Goal: Use online tool/utility: Utilize a website feature to perform a specific function

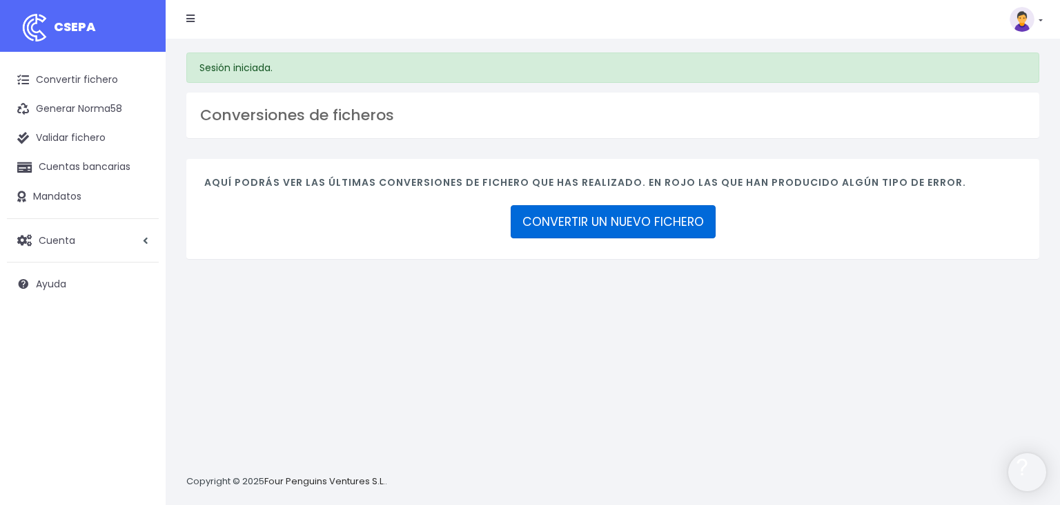
click at [587, 217] on link "CONVERTIR UN NUEVO FICHERO" at bounding box center [613, 221] width 205 height 33
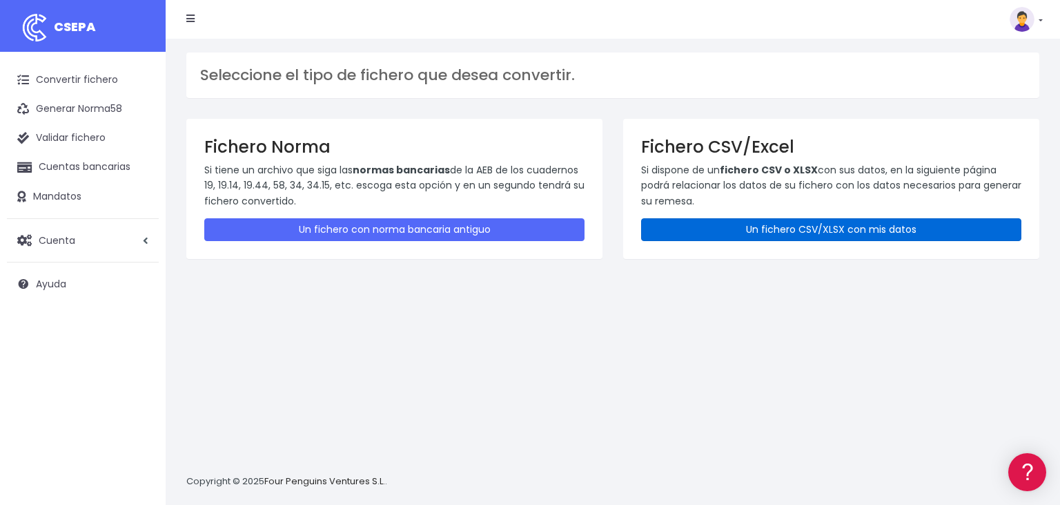
click at [795, 228] on link "Un fichero CSV/XLSX con mis datos" at bounding box center [831, 229] width 380 height 23
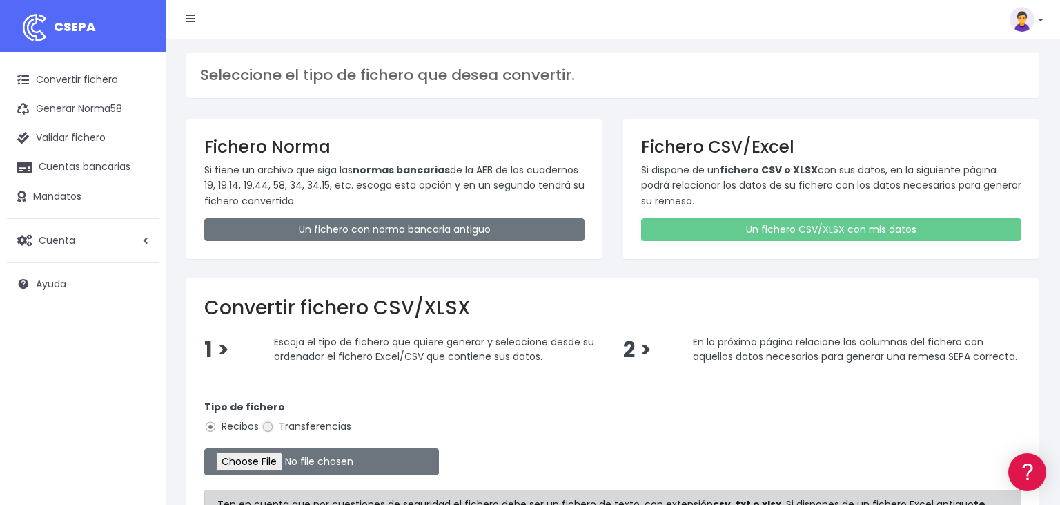
click at [267, 427] on input "Transferencias" at bounding box center [268, 426] width 12 height 12
radio input "true"
click at [241, 457] on input "file" at bounding box center [321, 461] width 235 height 27
type input "C:\fakepath\16092025.csv"
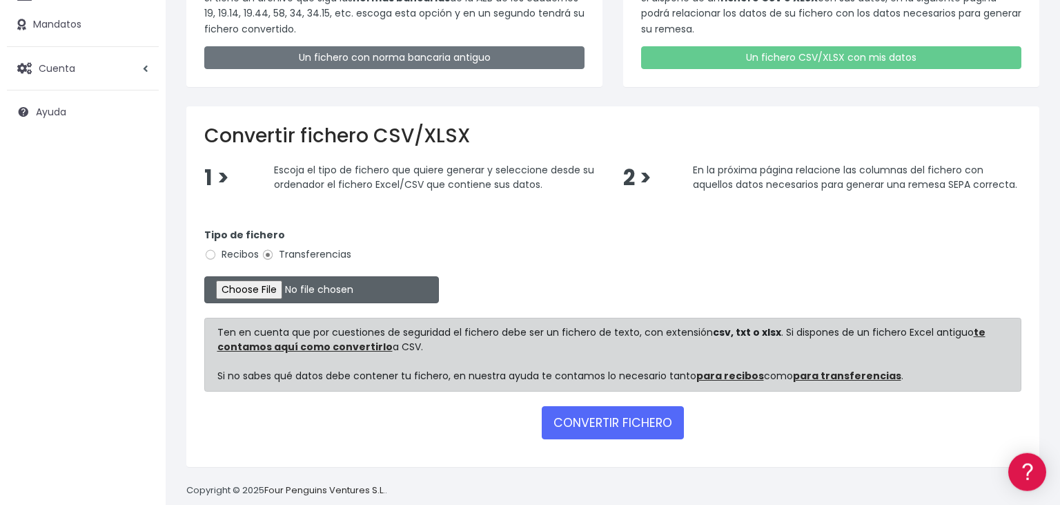
scroll to position [189, 0]
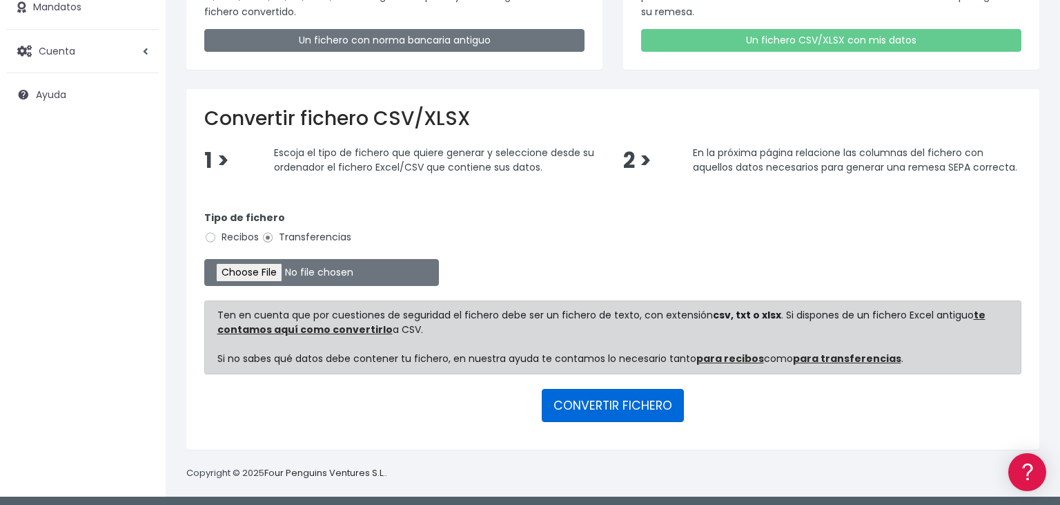
click at [616, 395] on button "CONVERTIR FICHERO" at bounding box center [613, 405] width 142 height 33
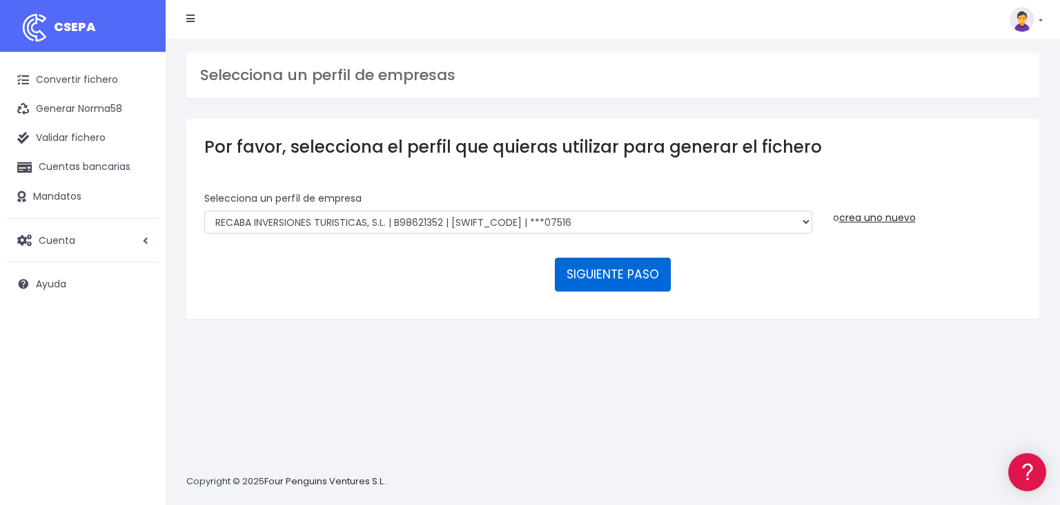
click at [630, 257] on button "SIGUIENTE PASO" at bounding box center [613, 273] width 116 height 33
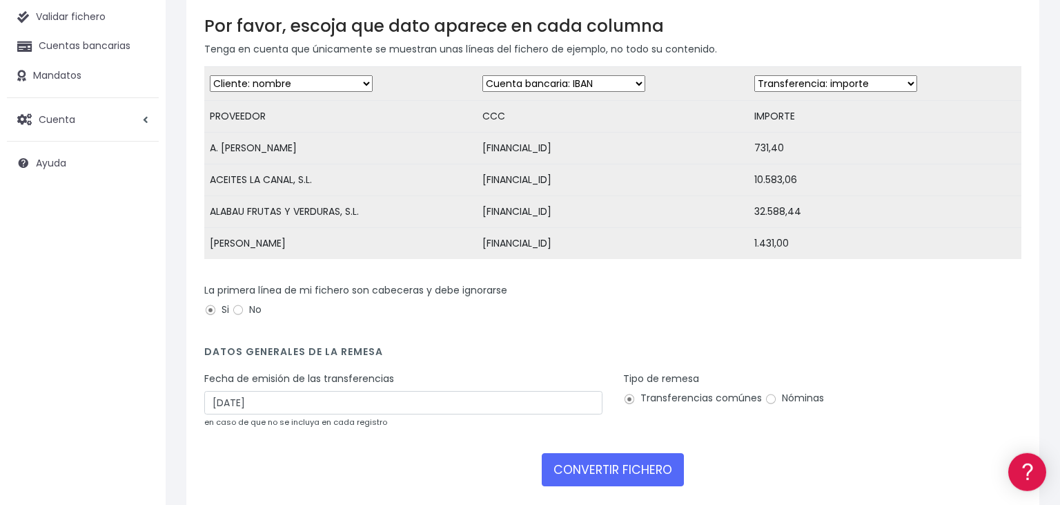
scroll to position [146, 0]
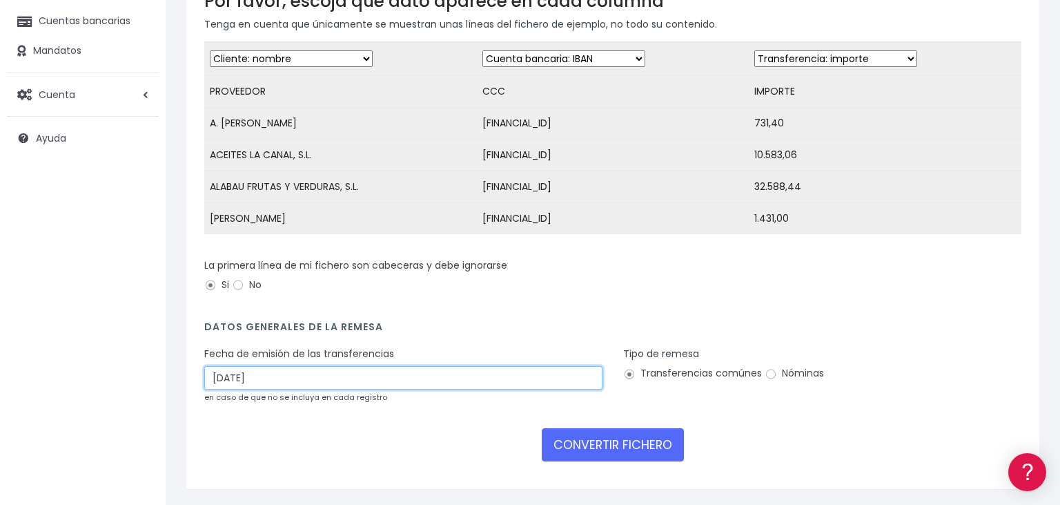
click at [301, 377] on input "18/09/2025" at bounding box center [403, 377] width 398 height 23
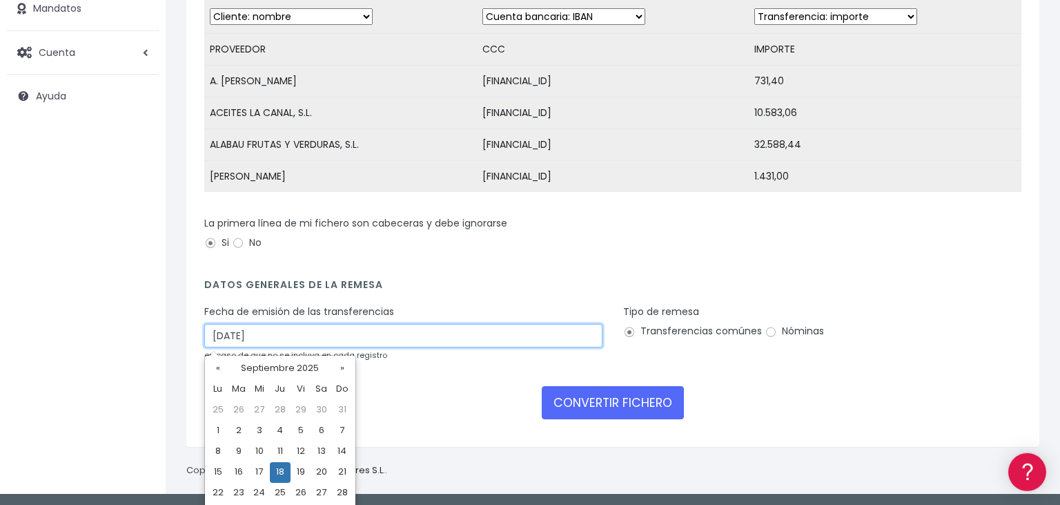
scroll to position [210, 0]
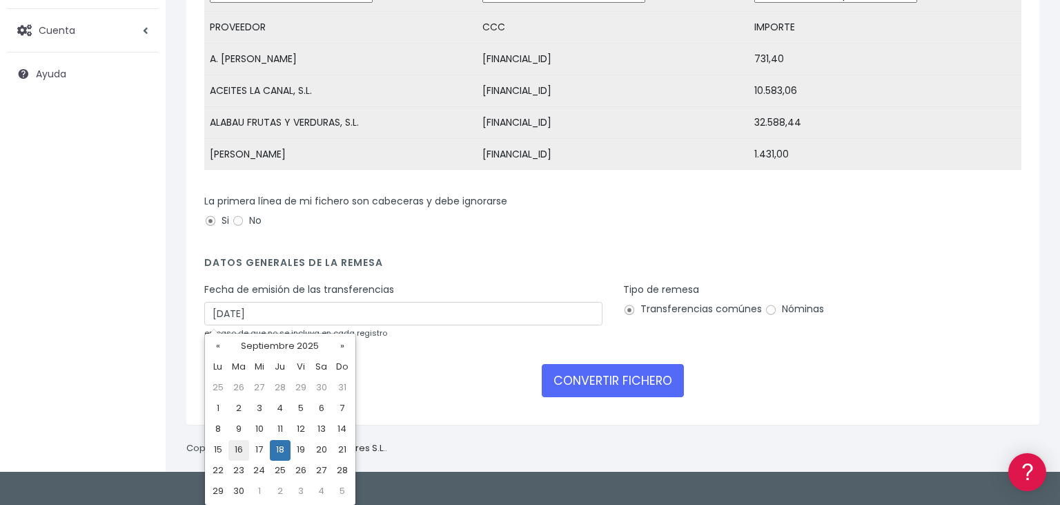
click at [236, 449] on td "16" at bounding box center [239, 450] width 21 height 21
type input "16/09/2025"
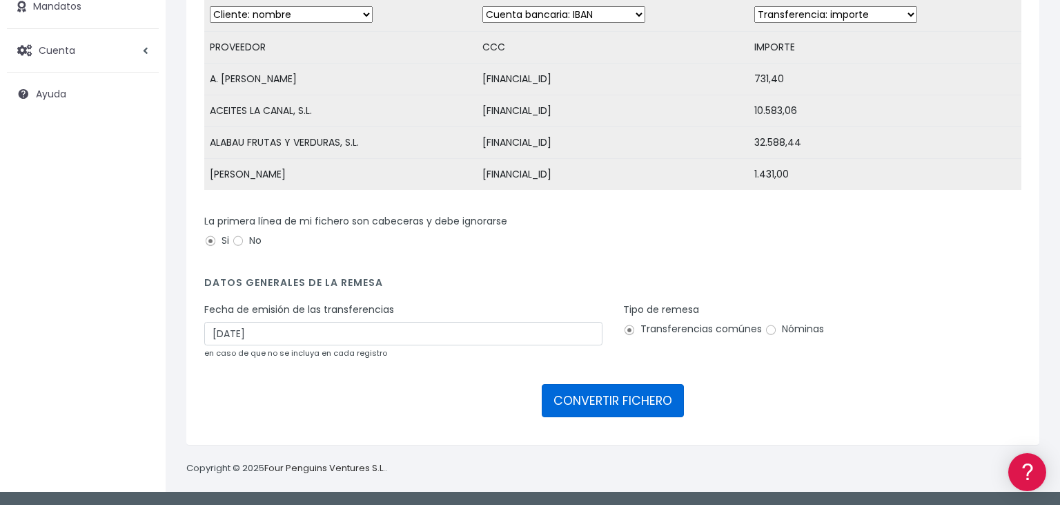
click at [607, 403] on button "CONVERTIR FICHERO" at bounding box center [613, 400] width 142 height 33
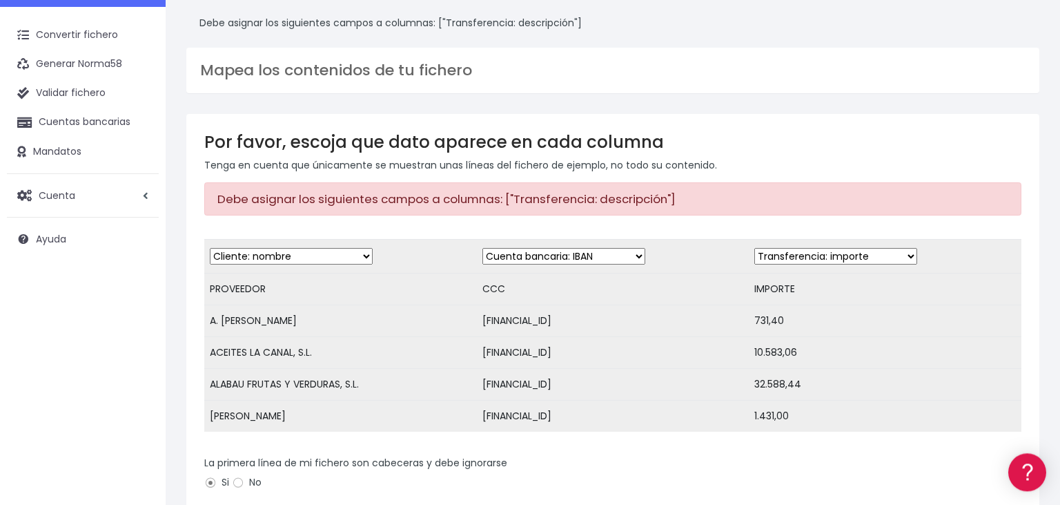
scroll to position [72, 0]
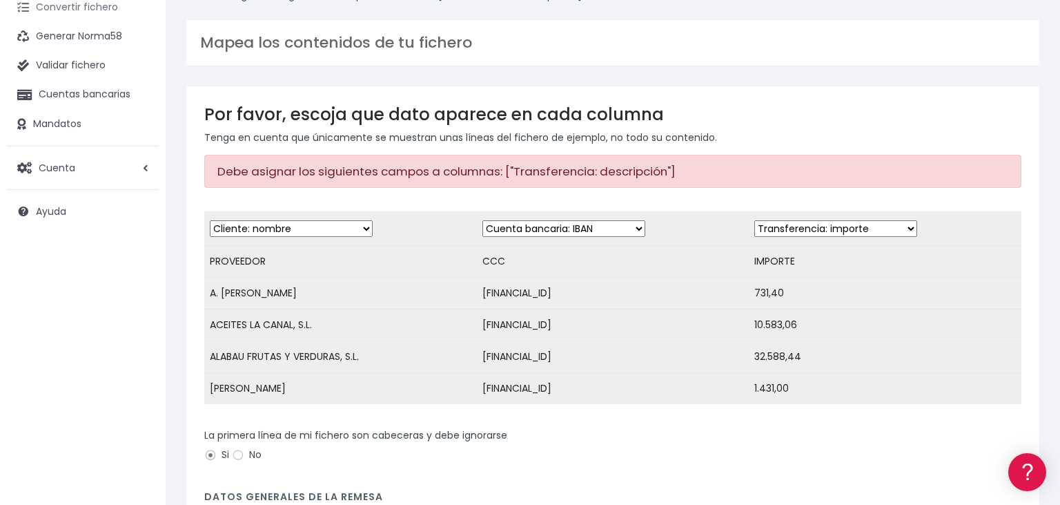
click at [96, 7] on link "Convertir fichero" at bounding box center [83, 7] width 152 height 29
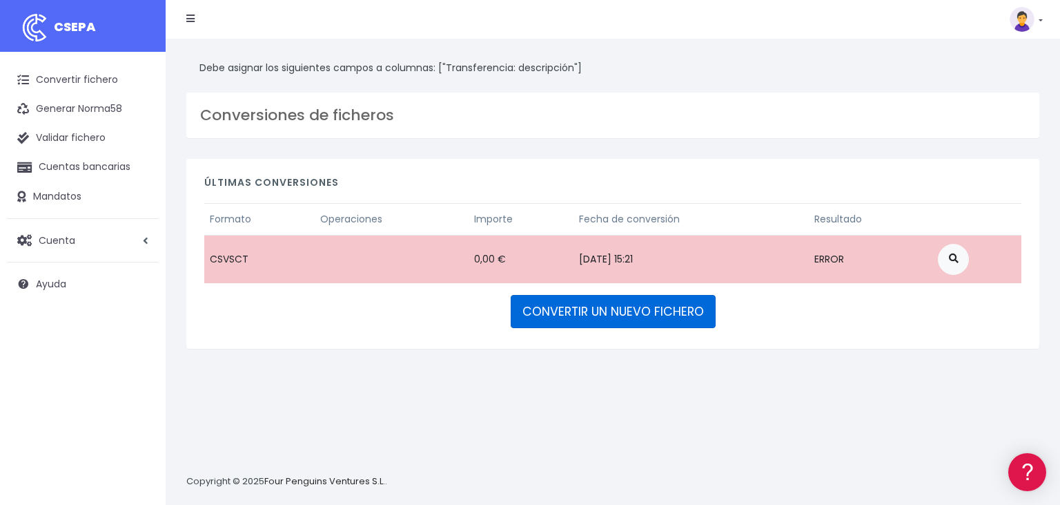
click at [614, 312] on link "CONVERTIR UN NUEVO FICHERO" at bounding box center [613, 311] width 205 height 33
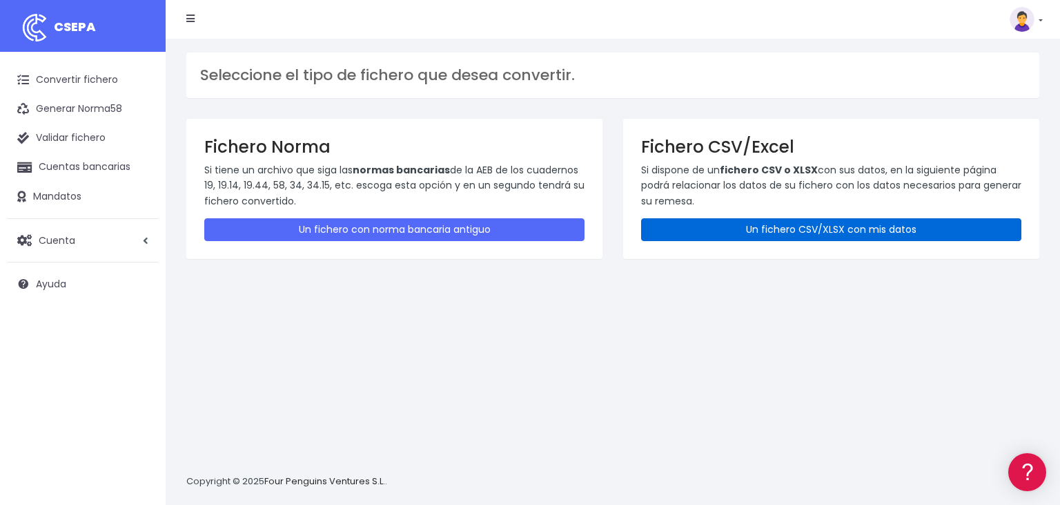
click at [778, 226] on link "Un fichero CSV/XLSX con mis datos" at bounding box center [831, 229] width 380 height 23
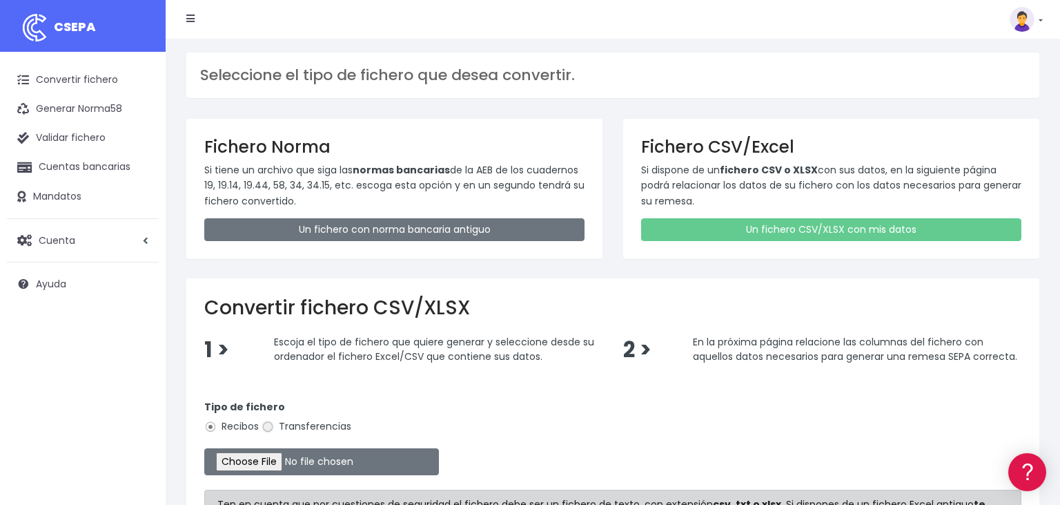
click at [266, 426] on input "Transferencias" at bounding box center [268, 426] width 12 height 12
radio input "true"
click at [242, 456] on input "file" at bounding box center [321, 461] width 235 height 27
type input "C:\fakepath\16092025.csv"
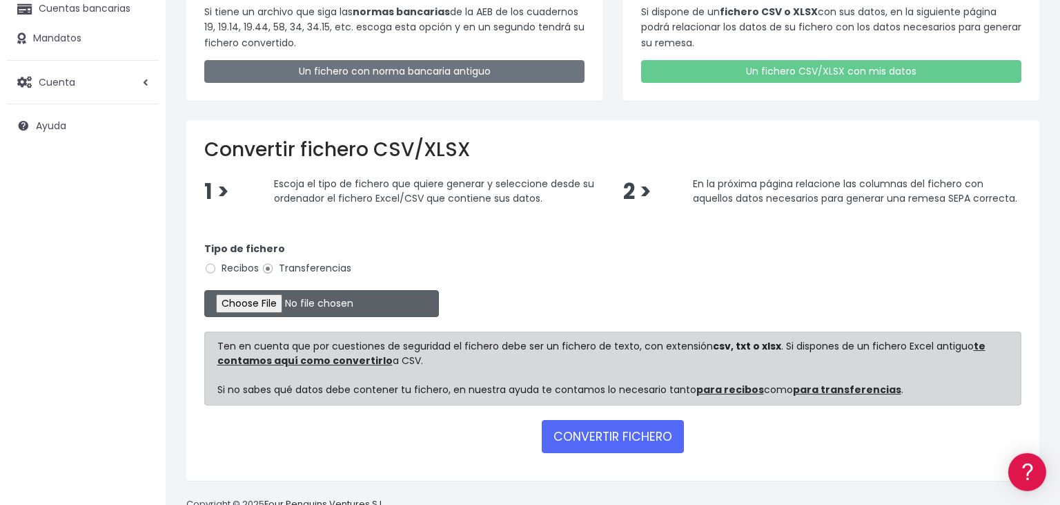
scroll to position [189, 0]
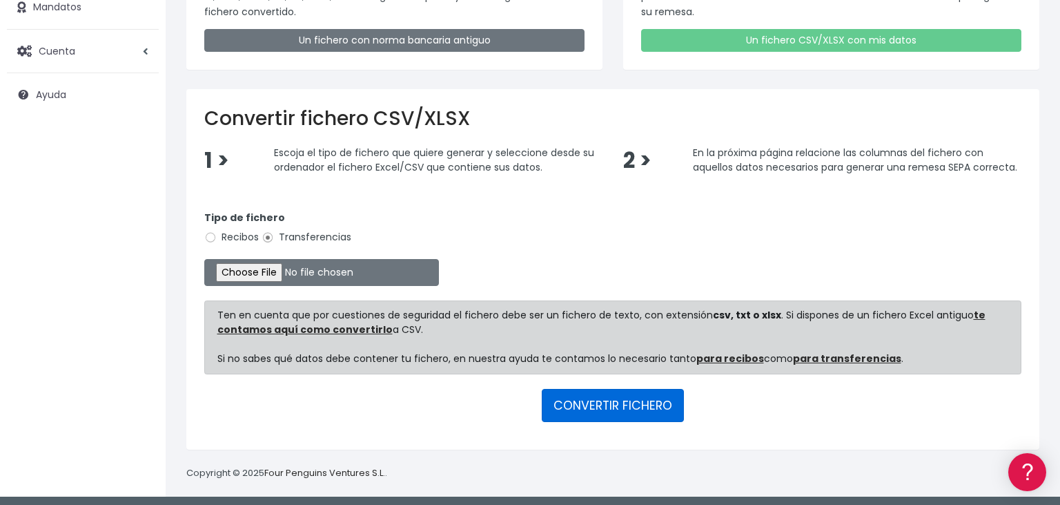
click at [623, 394] on button "CONVERTIR FICHERO" at bounding box center [613, 405] width 142 height 33
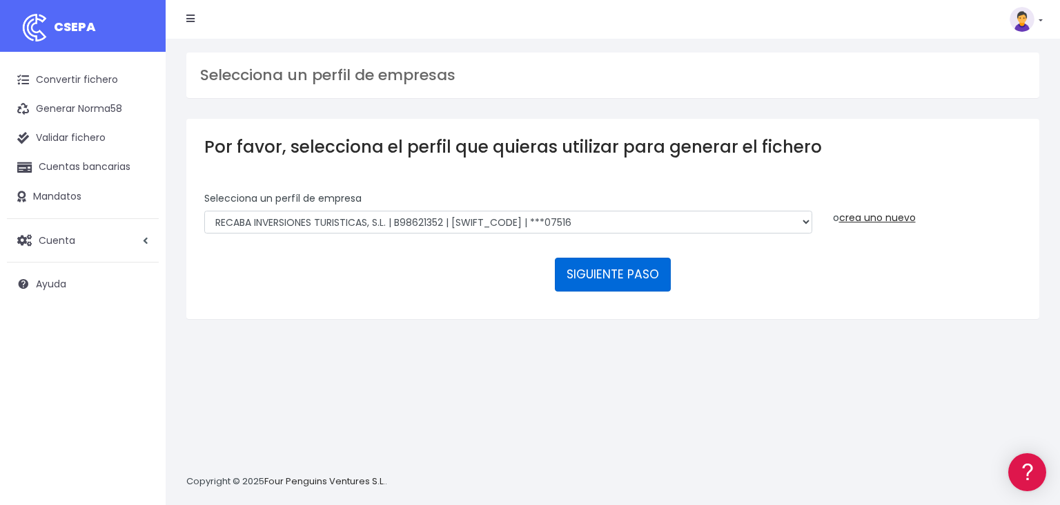
click at [628, 257] on button "SIGUIENTE PASO" at bounding box center [613, 273] width 116 height 33
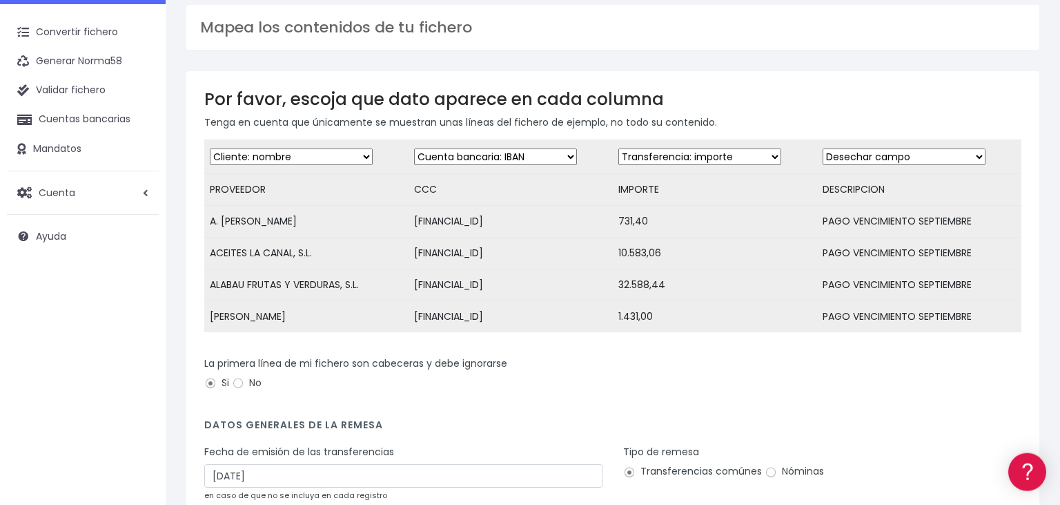
scroll to position [72, 0]
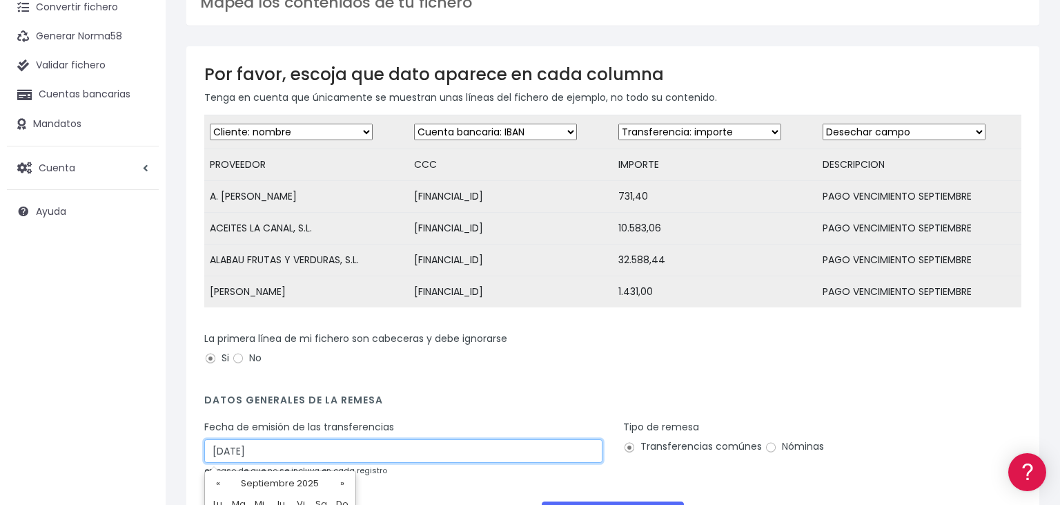
click at [283, 451] on input "[DATE]" at bounding box center [403, 450] width 398 height 23
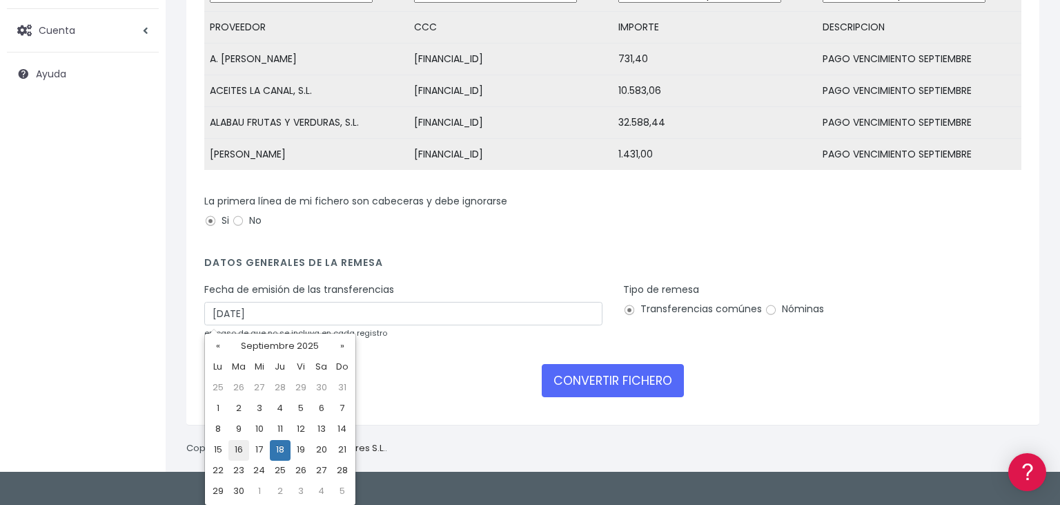
click at [238, 448] on td "16" at bounding box center [239, 450] width 21 height 21
type input "[DATE]"
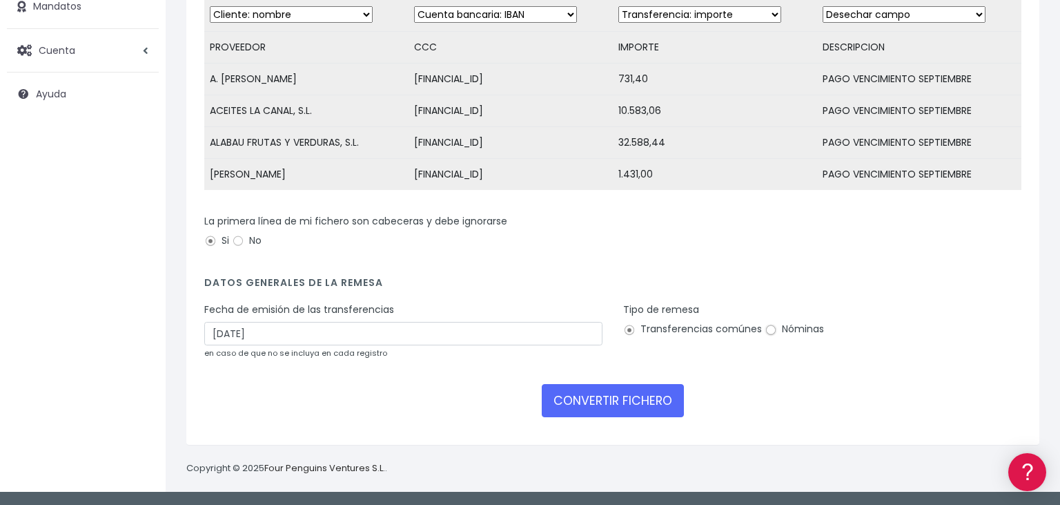
click at [767, 329] on input "Nóminas" at bounding box center [771, 330] width 12 height 12
radio input "true"
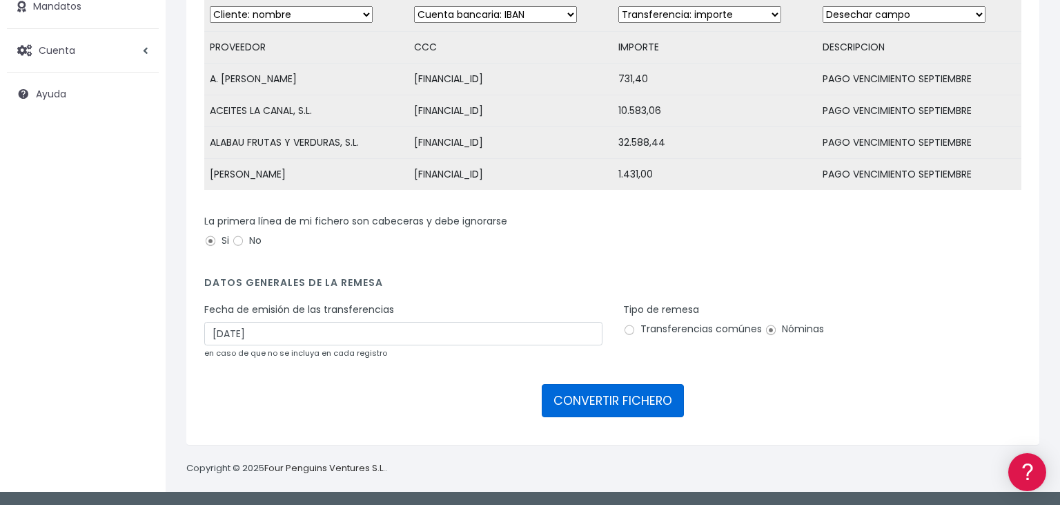
click at [579, 403] on button "CONVERTIR FICHERO" at bounding box center [613, 400] width 142 height 33
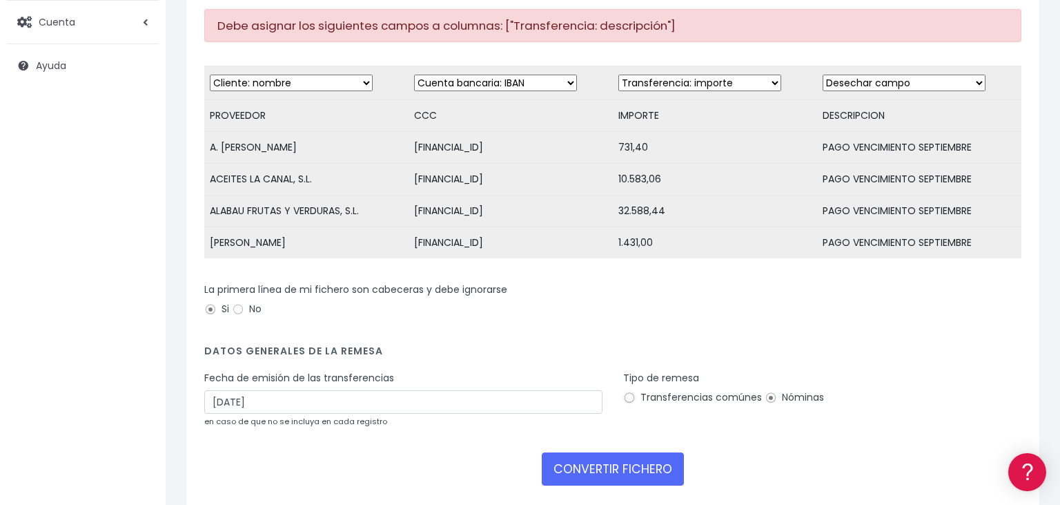
click at [632, 396] on input "Transferencias comúnes" at bounding box center [629, 397] width 12 height 12
radio input "true"
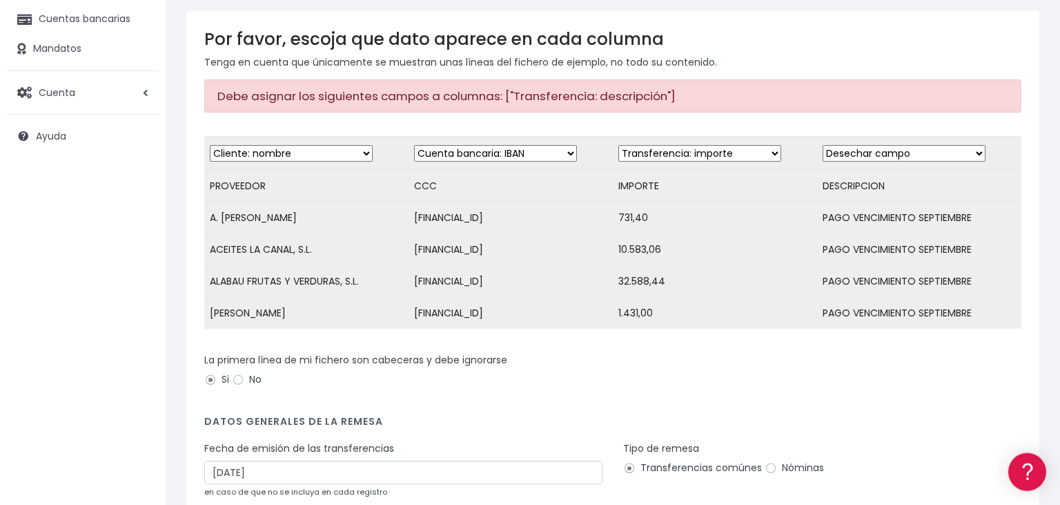
scroll to position [72, 0]
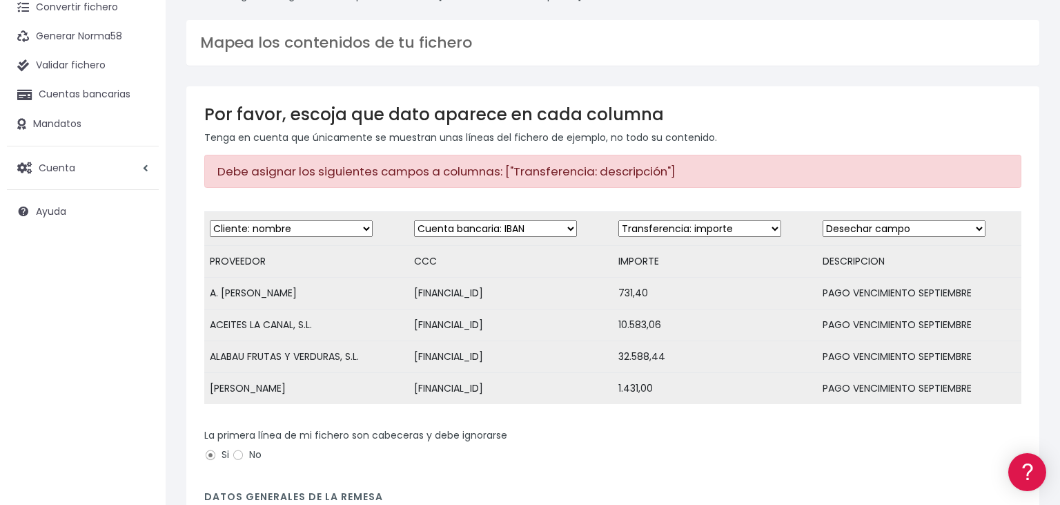
click at [823, 220] on select "Desechar campo Cliente: nombre Cliente: DNI Cliente: Email Cliente: referencia …" at bounding box center [904, 228] width 163 height 17
select select "description"
click option "Transferencia: descripción" at bounding box center [0, 0] width 0 height 0
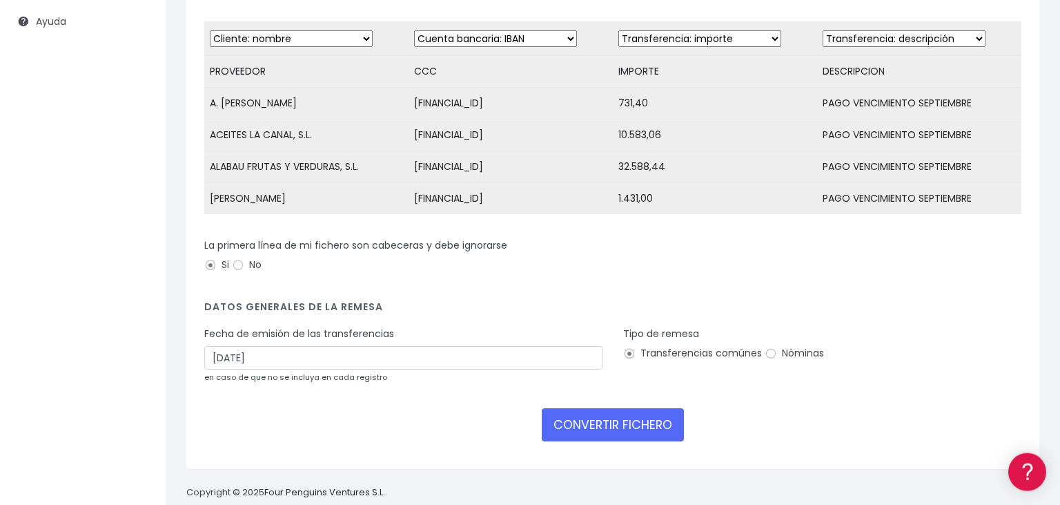
scroll to position [286, 0]
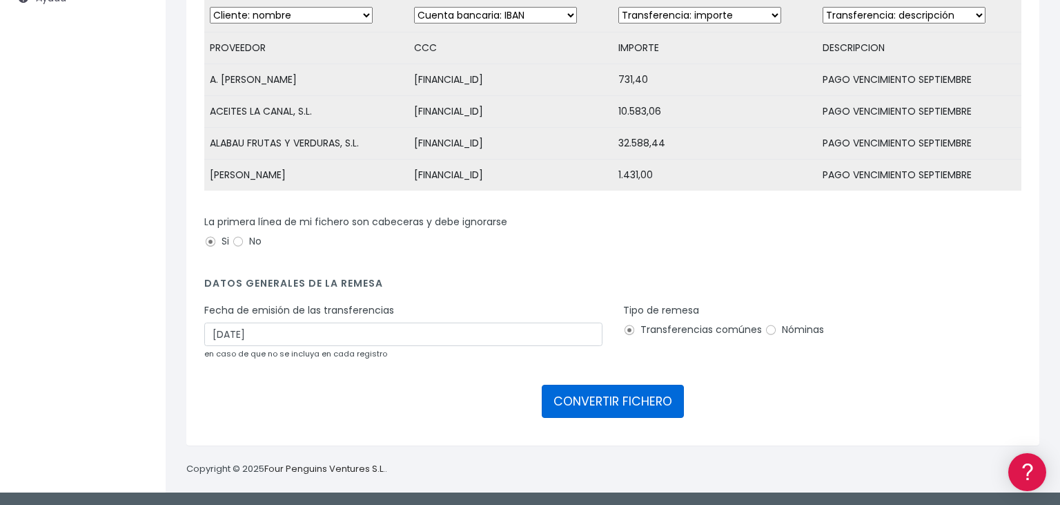
click at [642, 403] on button "CONVERTIR FICHERO" at bounding box center [613, 401] width 142 height 33
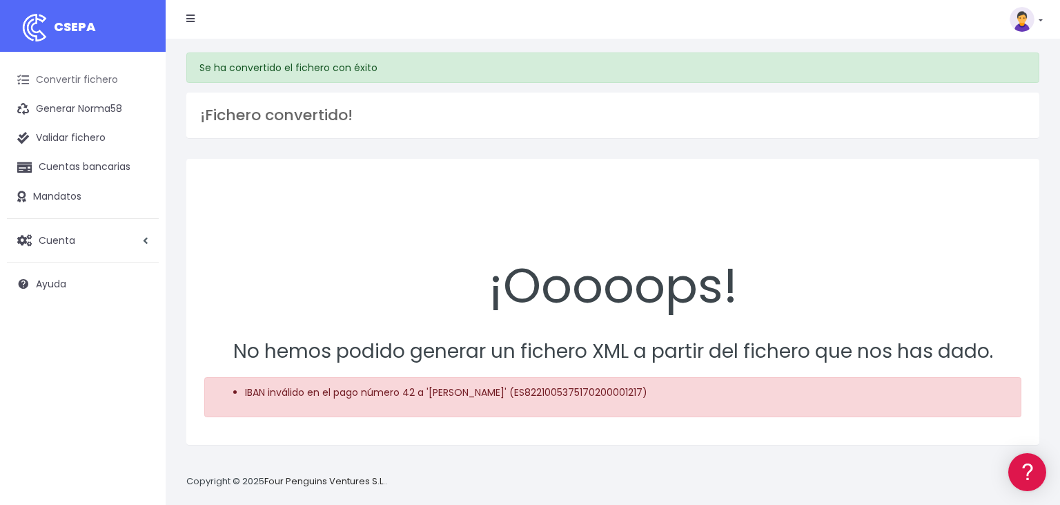
click at [59, 81] on link "Convertir fichero" at bounding box center [83, 80] width 152 height 29
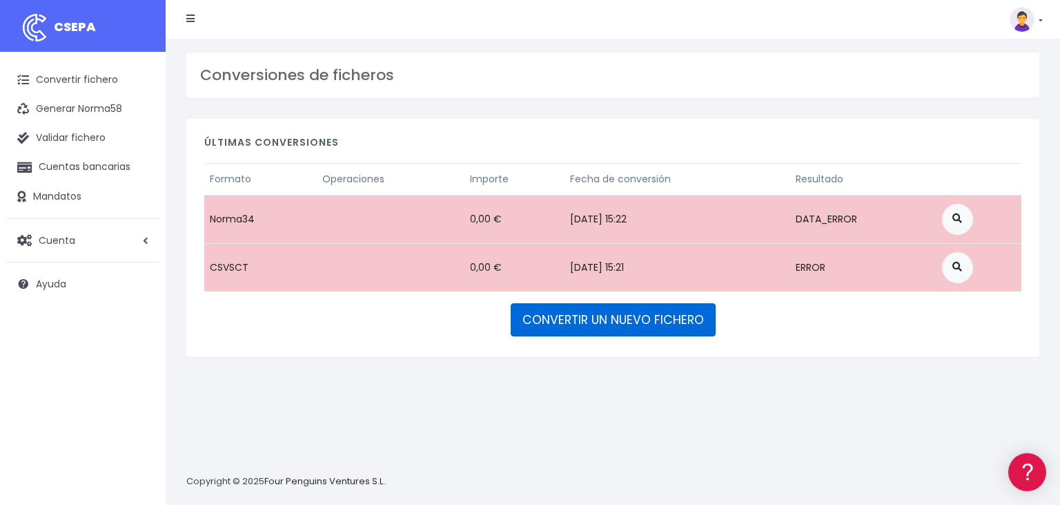
click at [609, 322] on link "CONVERTIR UN NUEVO FICHERO" at bounding box center [613, 319] width 205 height 33
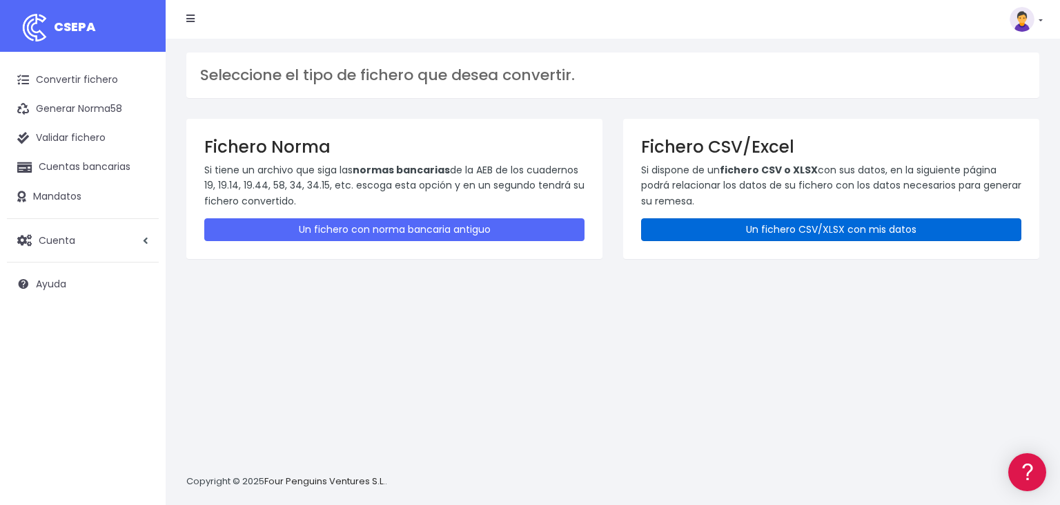
click at [781, 220] on link "Un fichero CSV/XLSX con mis datos" at bounding box center [831, 229] width 380 height 23
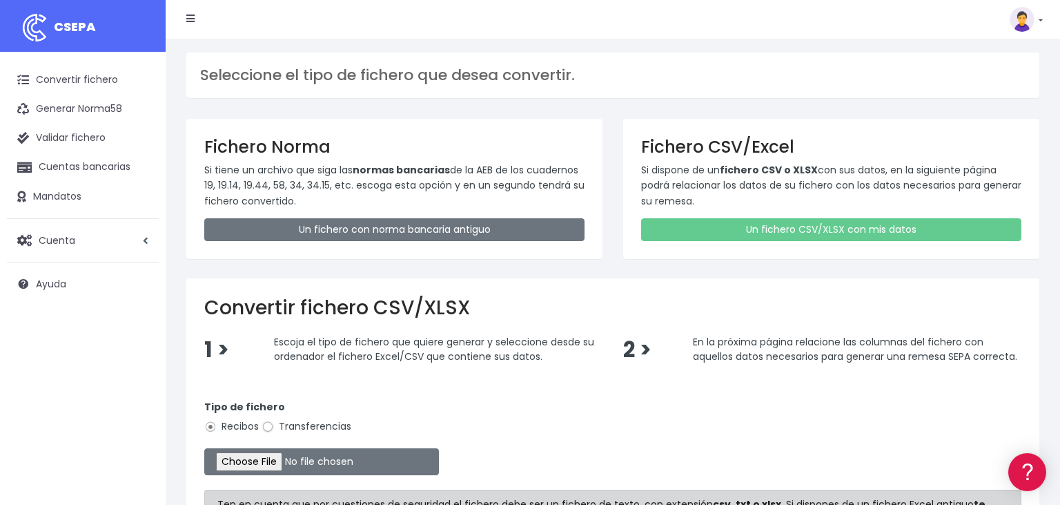
click at [264, 427] on input "Transferencias" at bounding box center [268, 426] width 12 height 12
radio input "true"
click at [243, 464] on input "file" at bounding box center [321, 461] width 235 height 27
type input "C:\fakepath\16092025.csv"
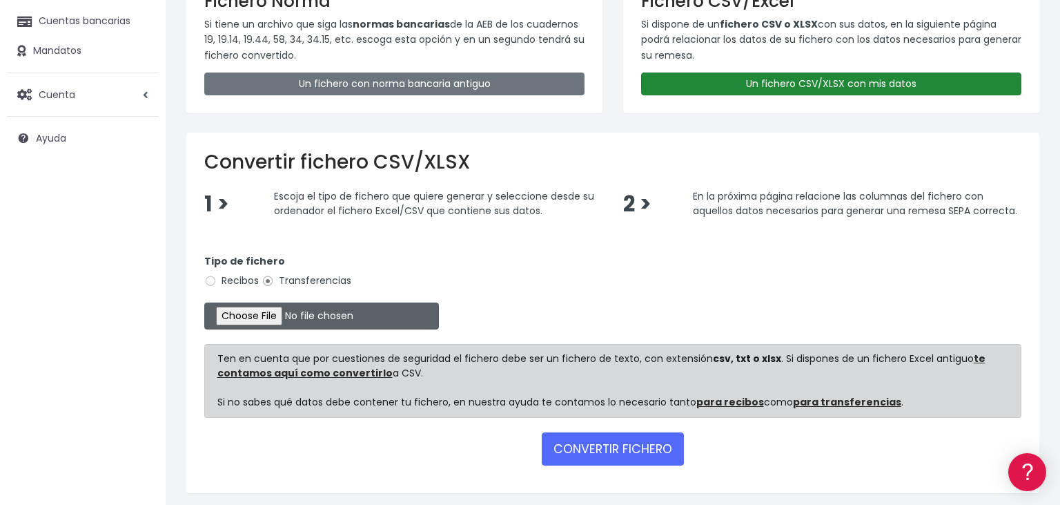
scroll to position [189, 0]
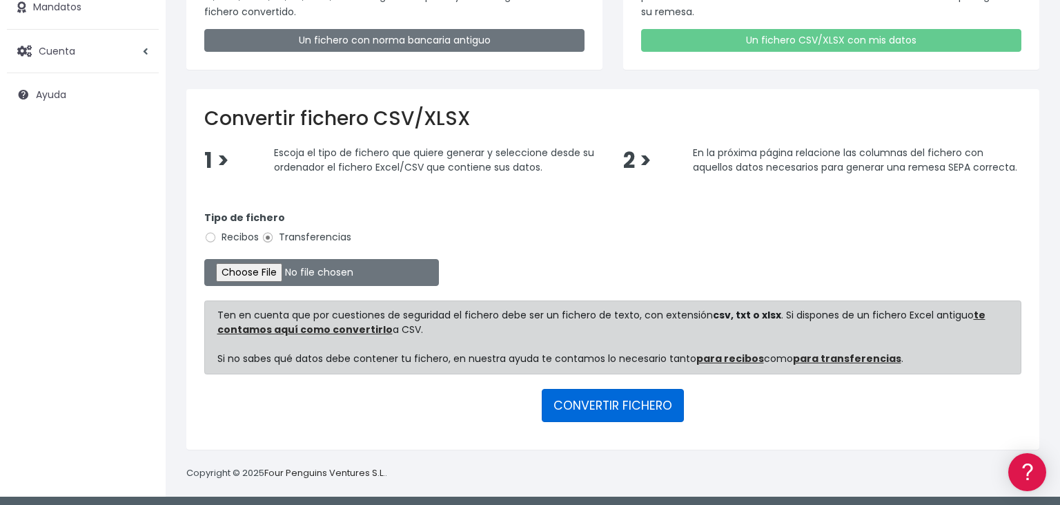
click at [617, 404] on button "CONVERTIR FICHERO" at bounding box center [613, 405] width 142 height 33
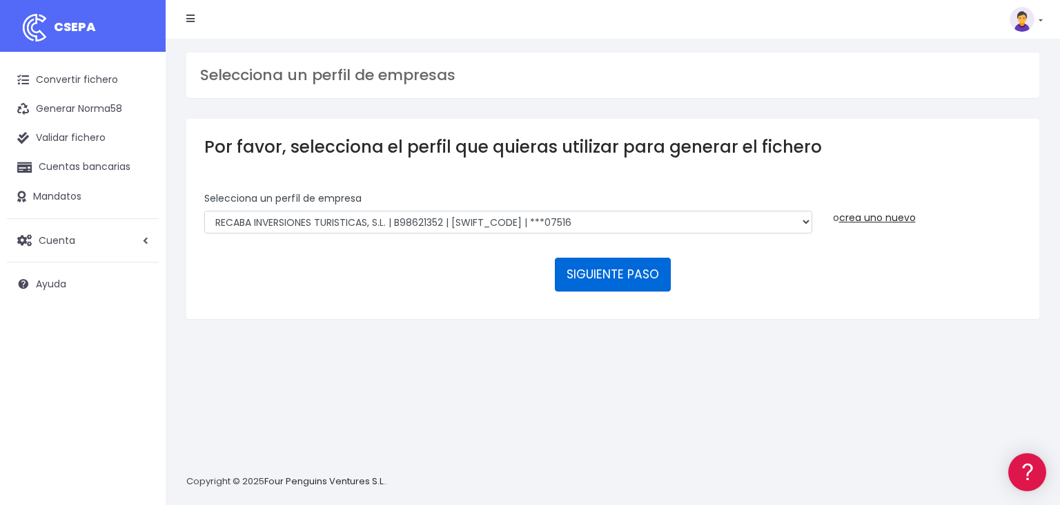
click at [601, 257] on button "SIGUIENTE PASO" at bounding box center [613, 273] width 116 height 33
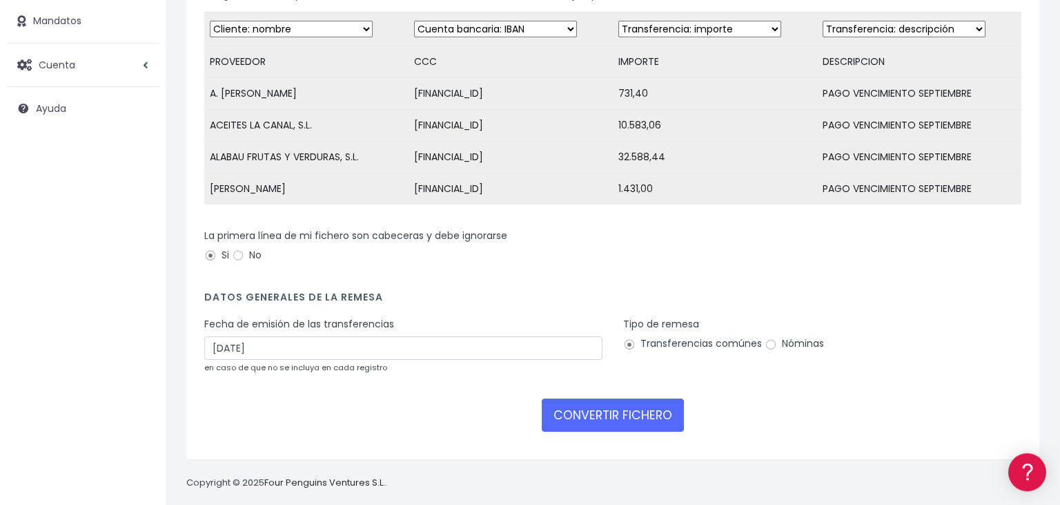
scroll to position [190, 0]
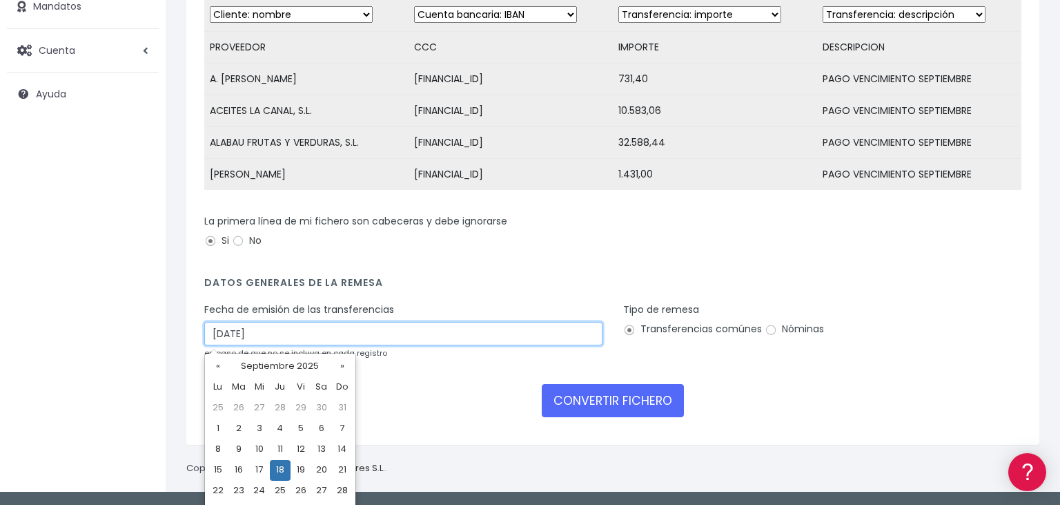
click at [272, 338] on input "18/09/2025" at bounding box center [403, 333] width 398 height 23
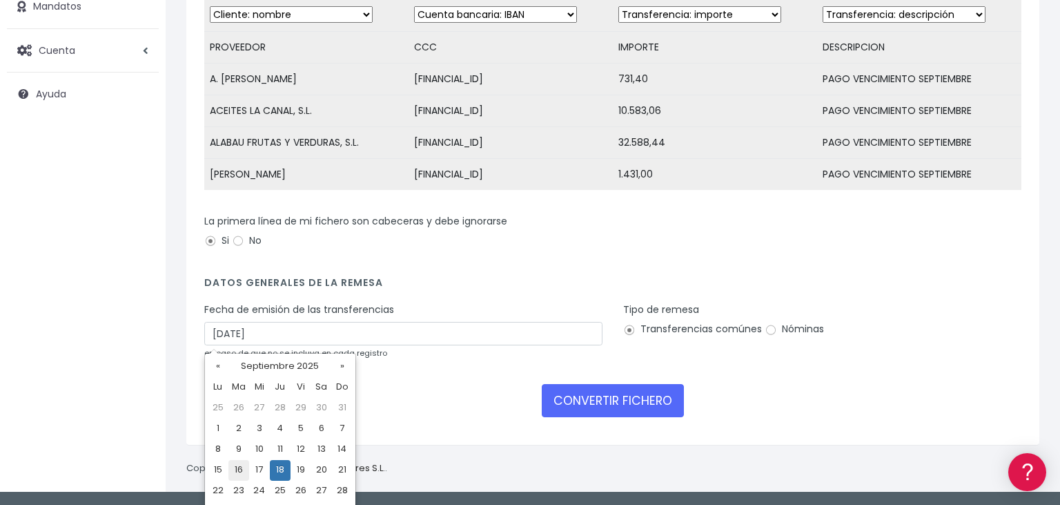
click at [238, 471] on td "16" at bounding box center [239, 470] width 21 height 21
type input "16/09/2025"
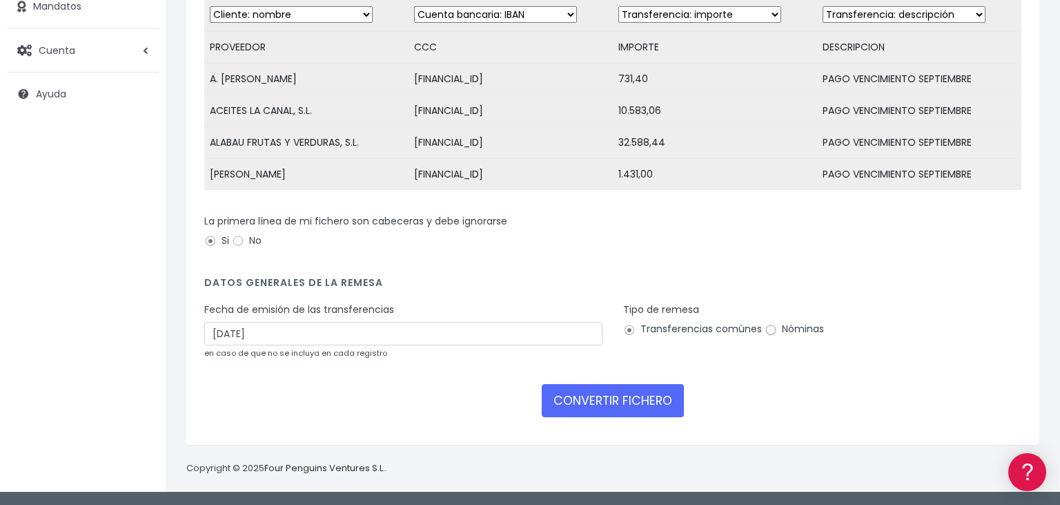
click at [768, 333] on input "Nóminas" at bounding box center [771, 330] width 12 height 12
radio input "true"
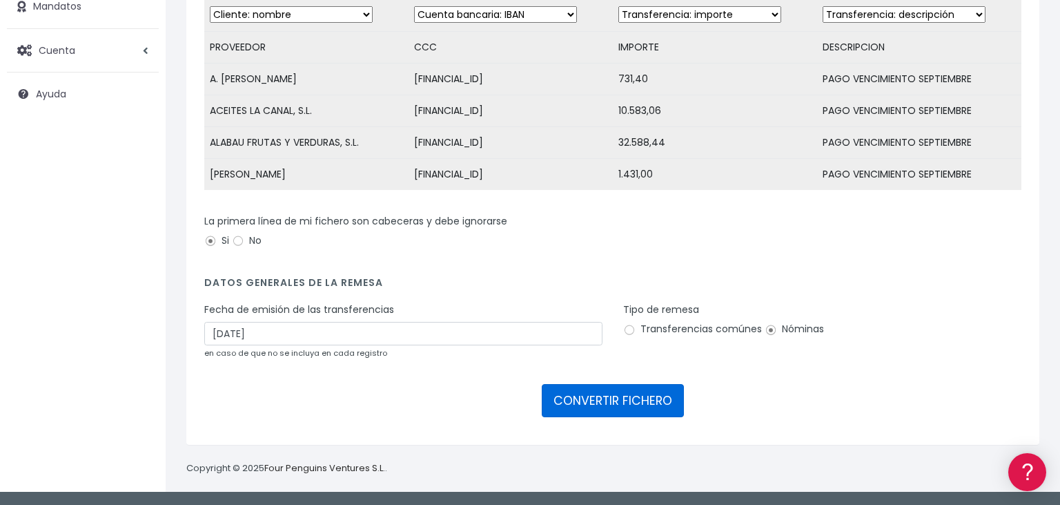
click at [613, 399] on button "CONVERTIR FICHERO" at bounding box center [613, 400] width 142 height 33
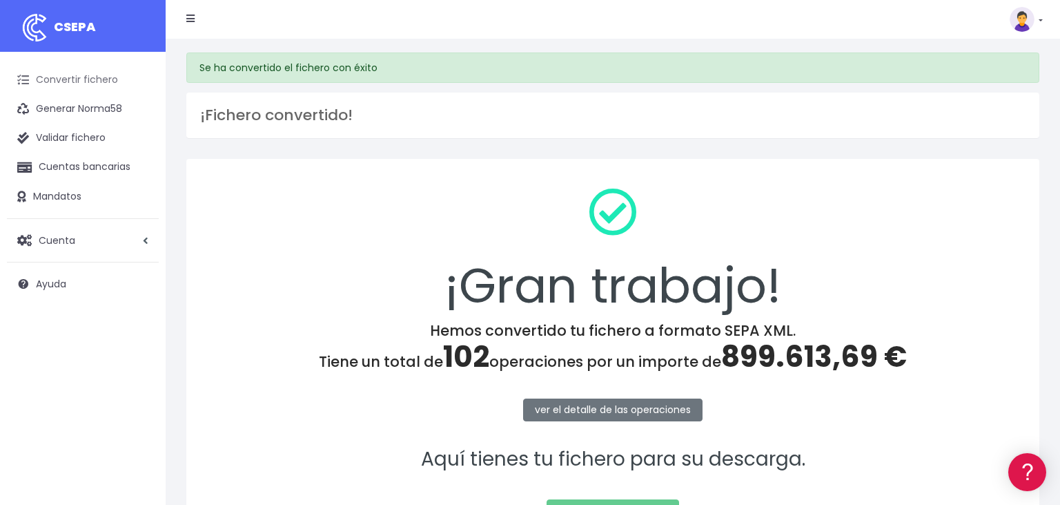
click at [76, 75] on link "Convertir fichero" at bounding box center [83, 80] width 152 height 29
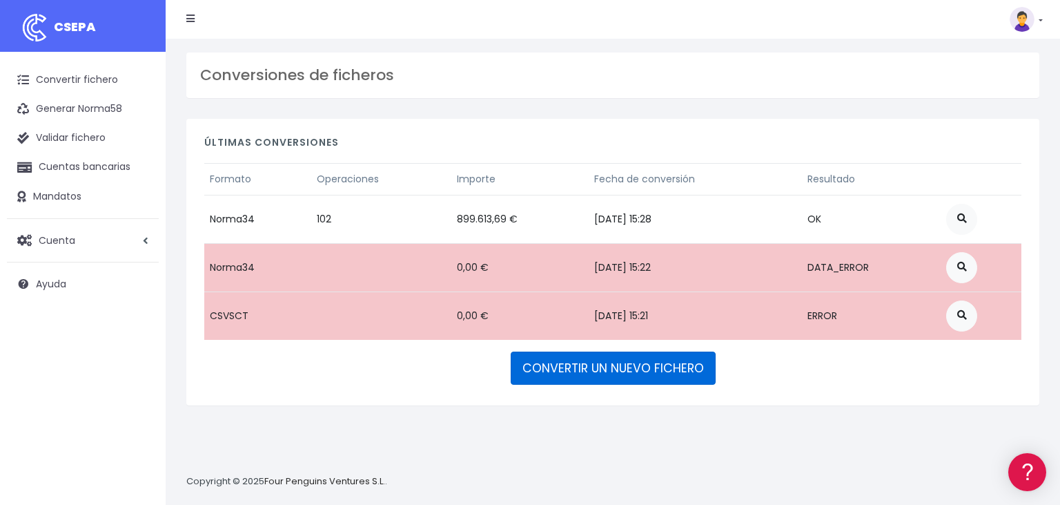
click at [576, 360] on link "CONVERTIR UN NUEVO FICHERO" at bounding box center [613, 367] width 205 height 33
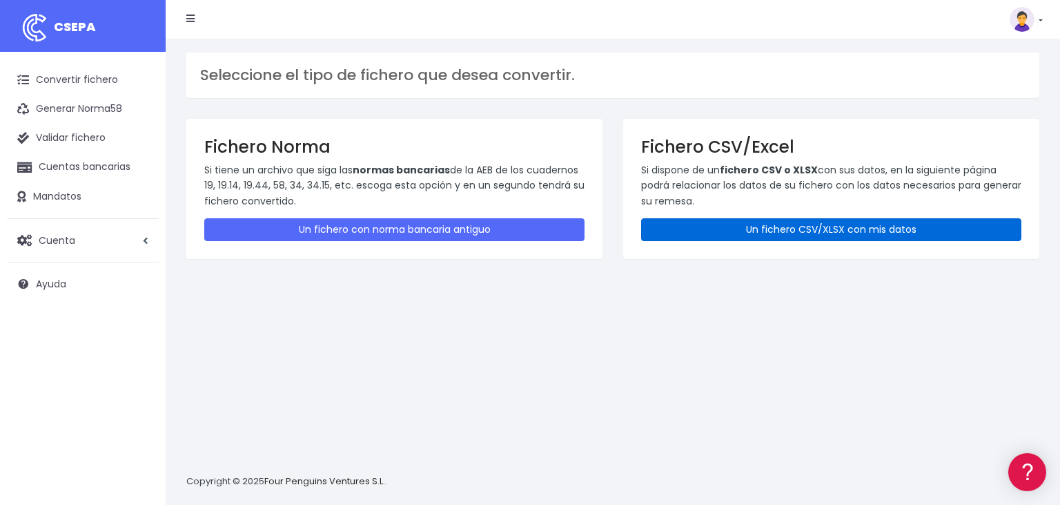
click at [742, 219] on link "Un fichero CSV/XLSX con mis datos" at bounding box center [831, 229] width 380 height 23
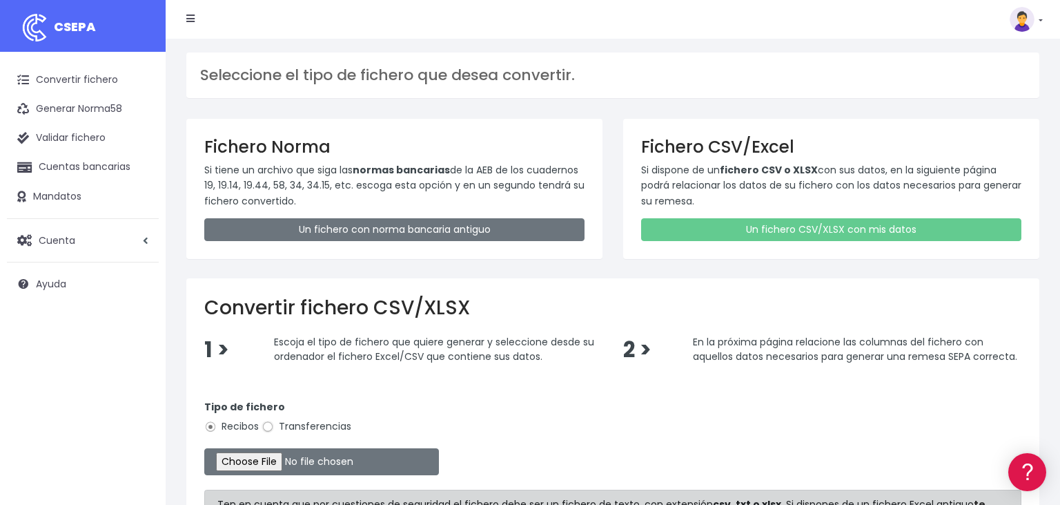
click at [264, 426] on input "Transferencias" at bounding box center [268, 426] width 12 height 12
radio input "true"
click at [238, 459] on input "file" at bounding box center [321, 461] width 235 height 27
type input "C:\fakepath\16092025.csv"
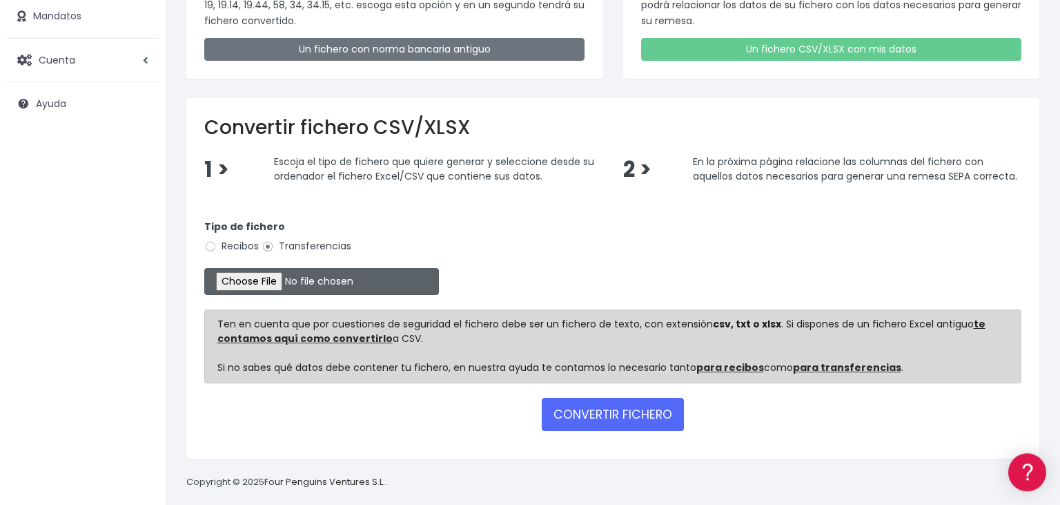
scroll to position [189, 0]
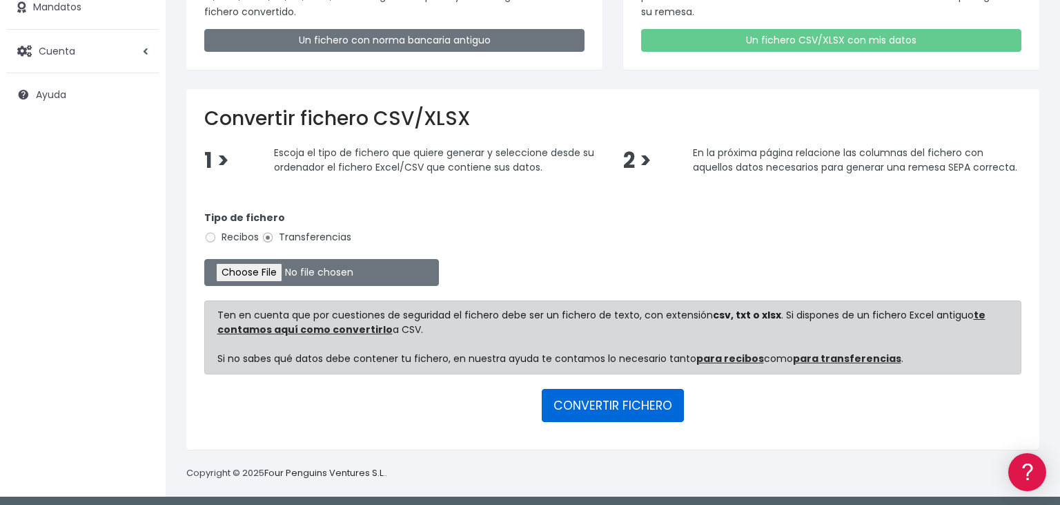
click at [608, 398] on button "CONVERTIR FICHERO" at bounding box center [613, 405] width 142 height 33
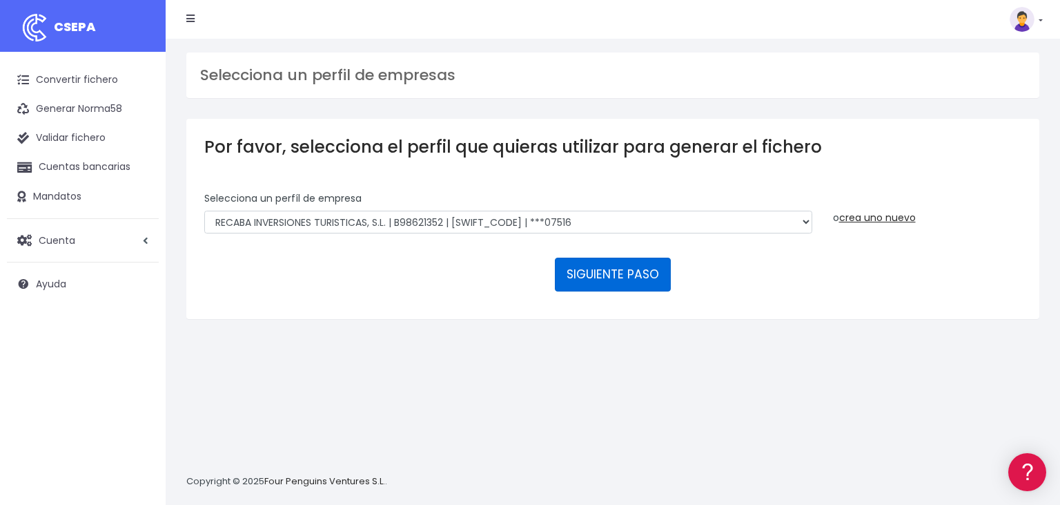
click at [610, 257] on button "SIGUIENTE PASO" at bounding box center [613, 273] width 116 height 33
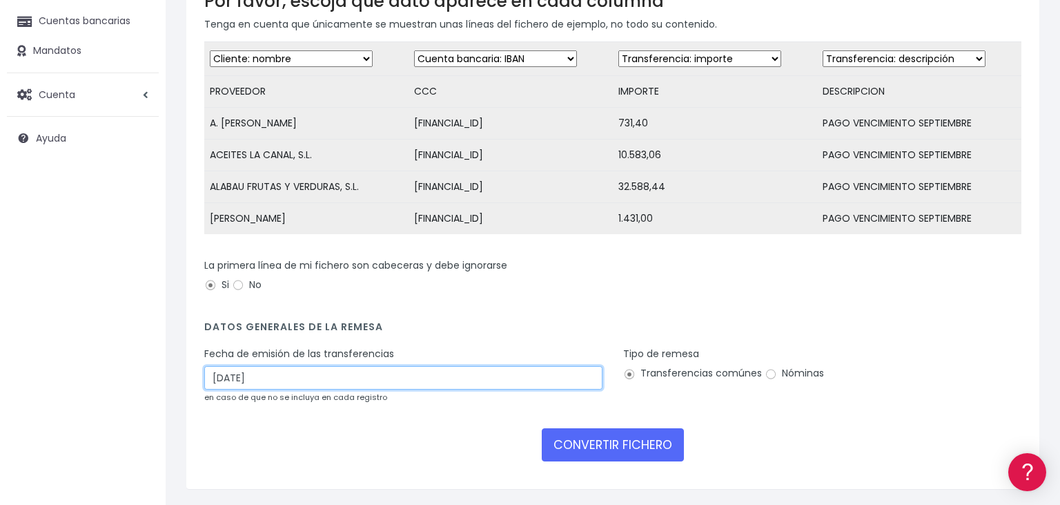
click at [270, 373] on input "[DATE]" at bounding box center [403, 377] width 398 height 23
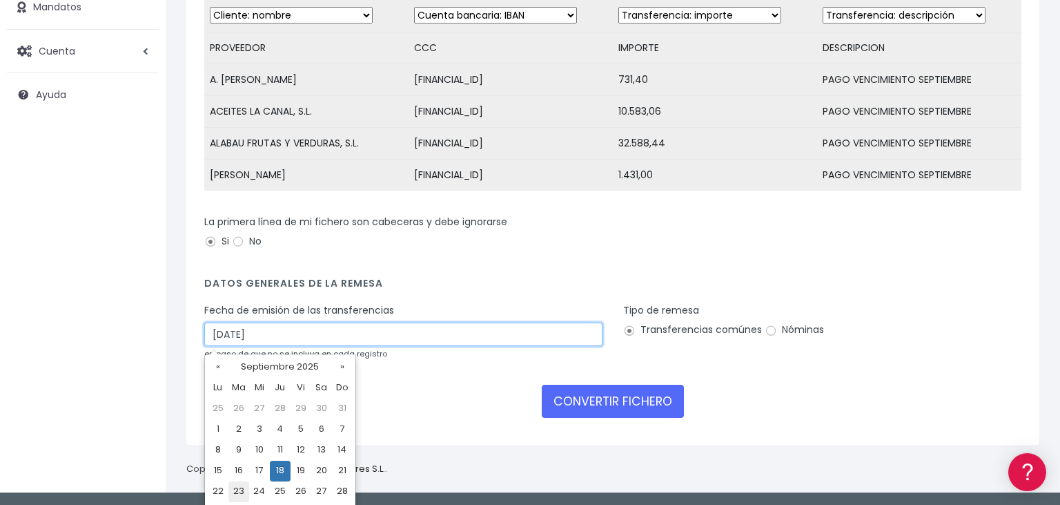
scroll to position [210, 0]
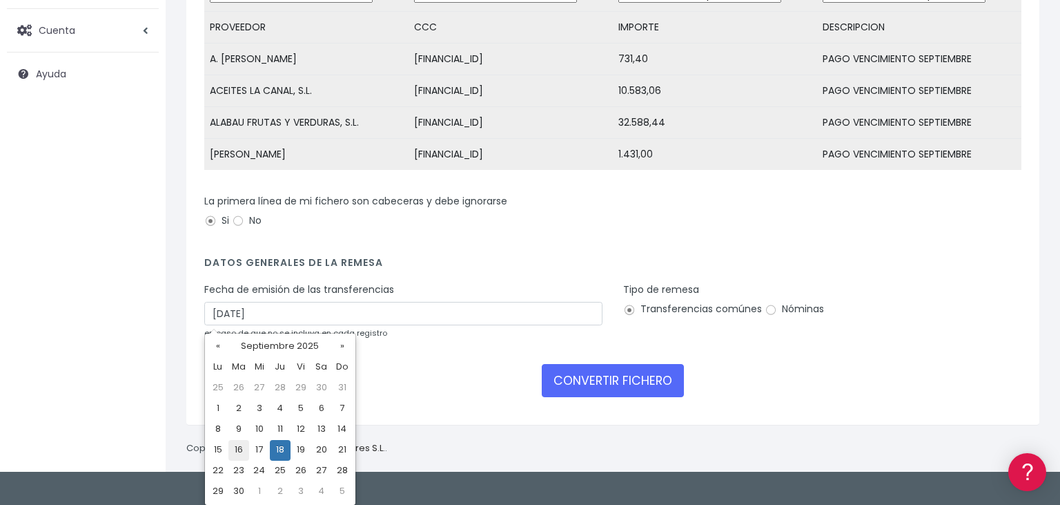
click at [240, 449] on td "16" at bounding box center [239, 450] width 21 height 21
type input "[DATE]"
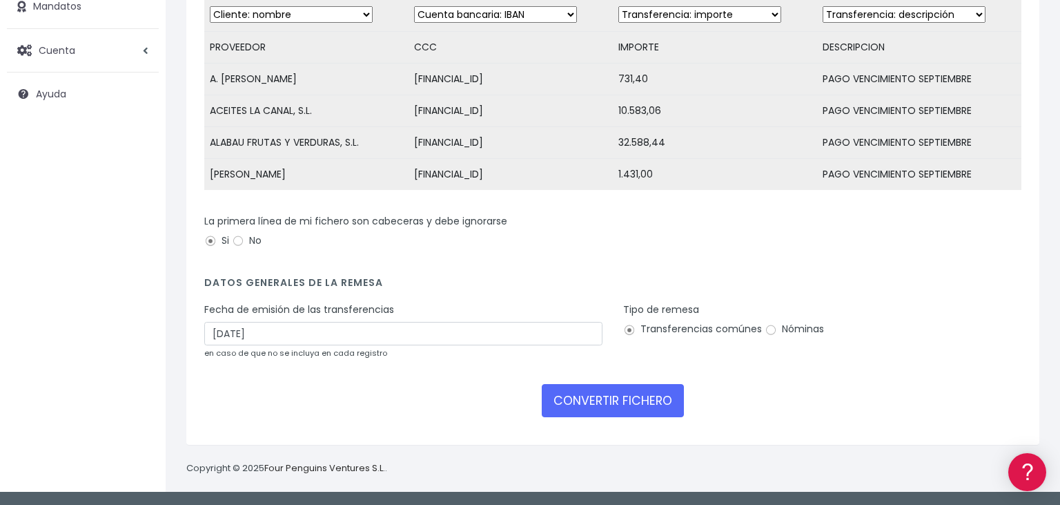
scroll to position [190, 0]
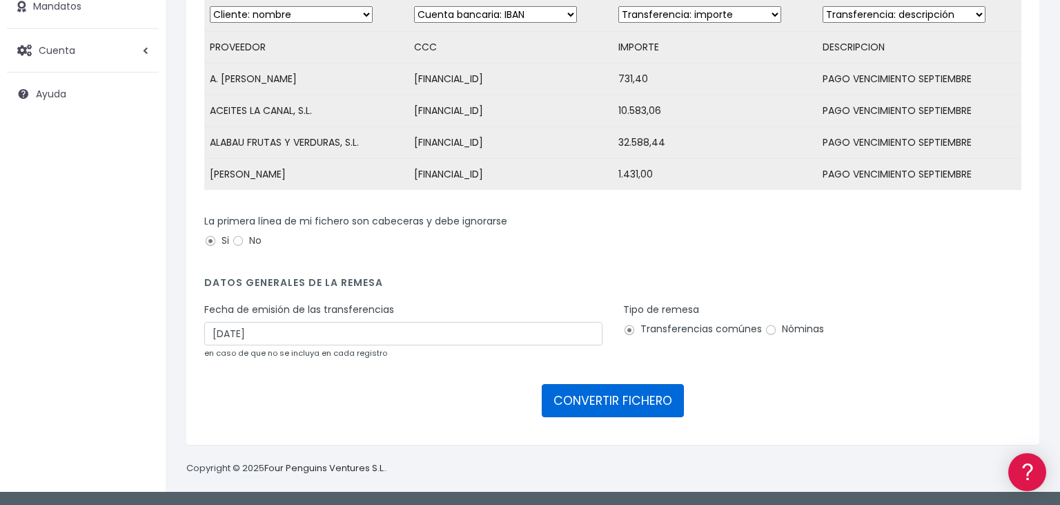
click at [574, 401] on button "CONVERTIR FICHERO" at bounding box center [613, 400] width 142 height 33
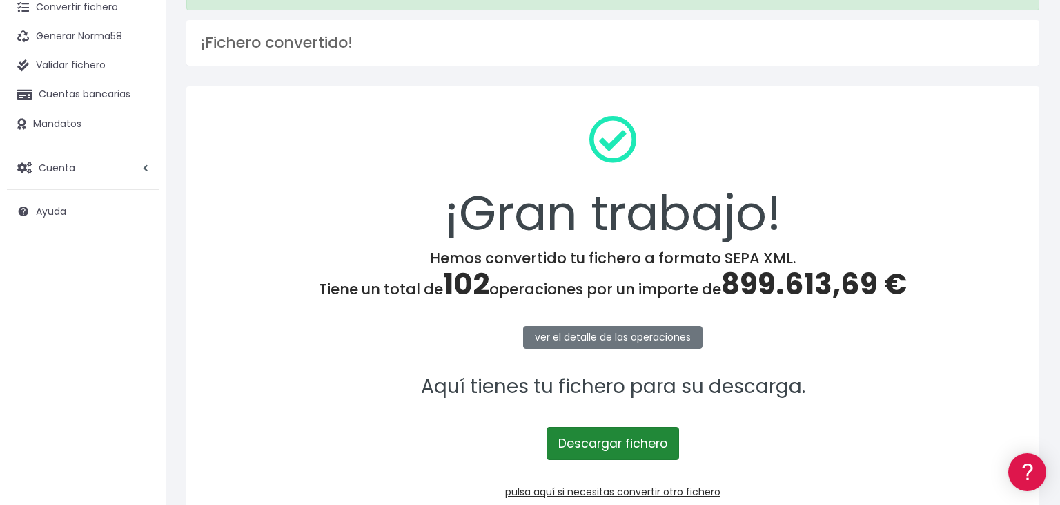
click at [581, 439] on link "Descargar fichero" at bounding box center [613, 443] width 133 height 33
